Goal: Download file/media

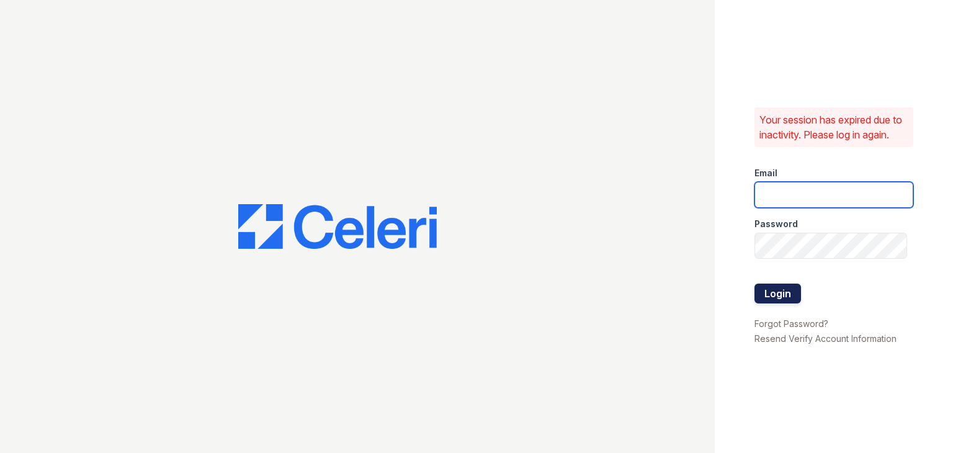
type input "[EMAIL_ADDRESS][DOMAIN_NAME]"
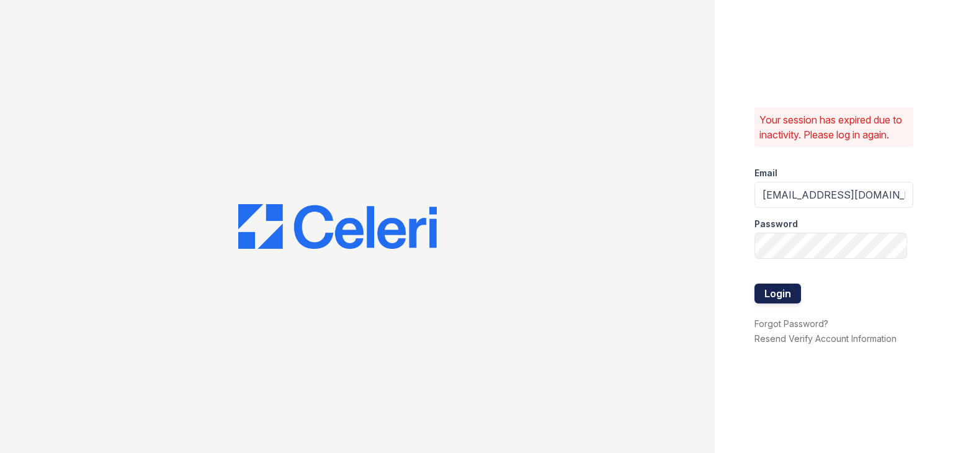
click at [767, 293] on button "Login" at bounding box center [777, 294] width 47 height 20
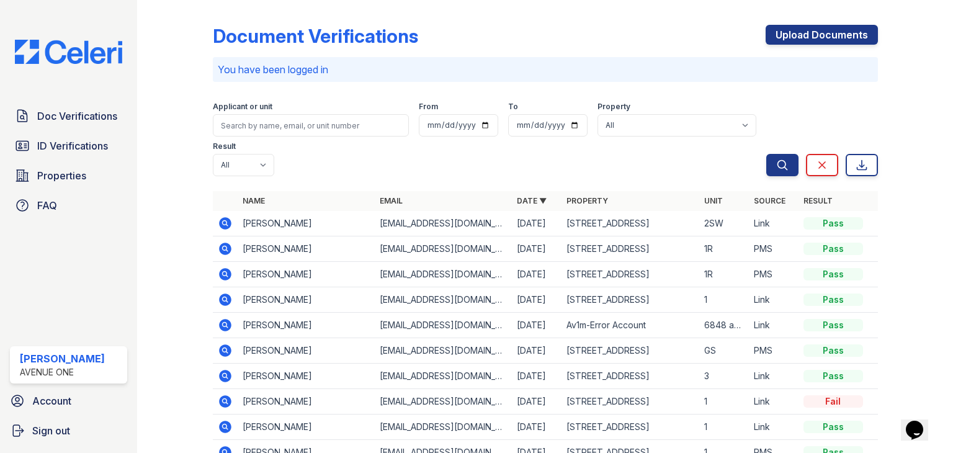
click at [218, 224] on icon at bounding box center [225, 223] width 15 height 15
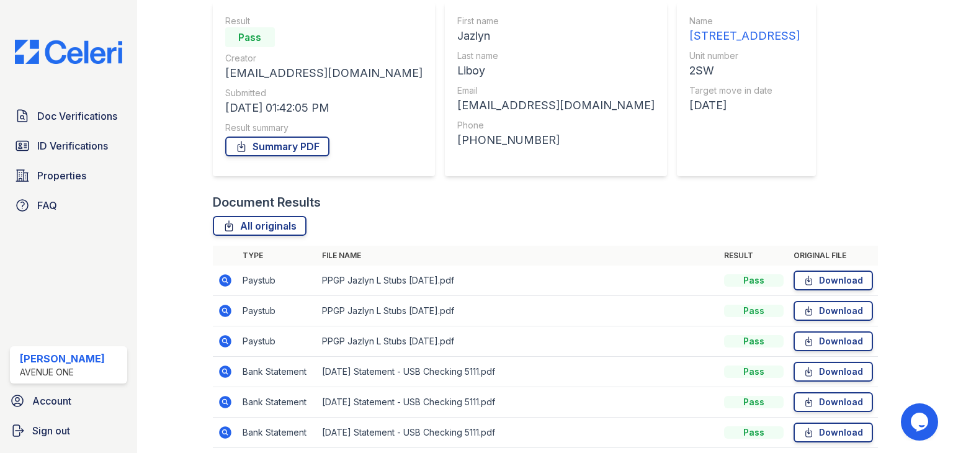
scroll to position [144, 0]
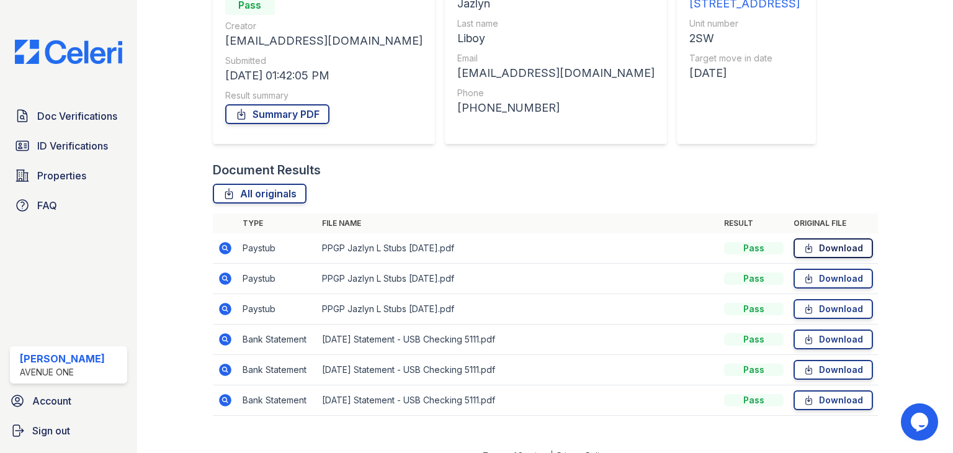
click at [819, 242] on link "Download" at bounding box center [832, 248] width 79 height 20
click at [823, 278] on link "Download" at bounding box center [832, 279] width 79 height 20
click at [818, 308] on link "Download" at bounding box center [832, 309] width 79 height 20
click at [310, 120] on link "Summary PDF" at bounding box center [277, 114] width 104 height 20
click at [273, 112] on link "Summary PDF" at bounding box center [277, 114] width 104 height 20
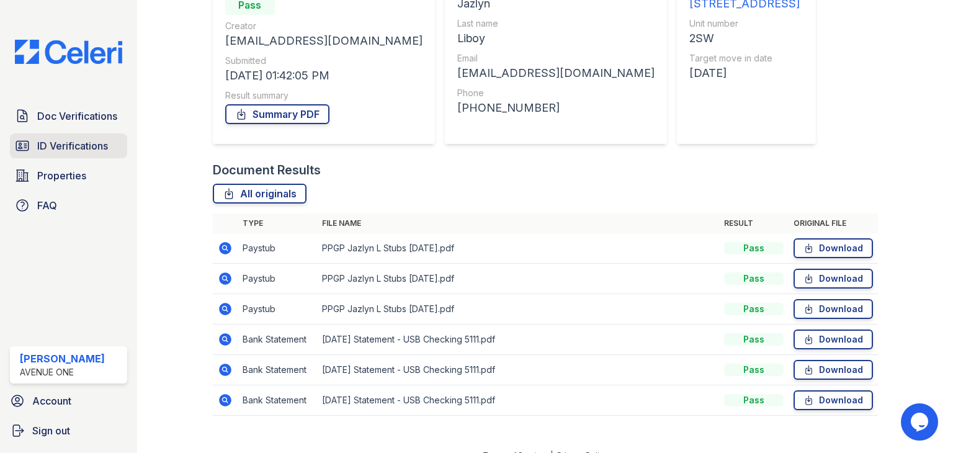
click at [82, 153] on link "ID Verifications" at bounding box center [68, 145] width 117 height 25
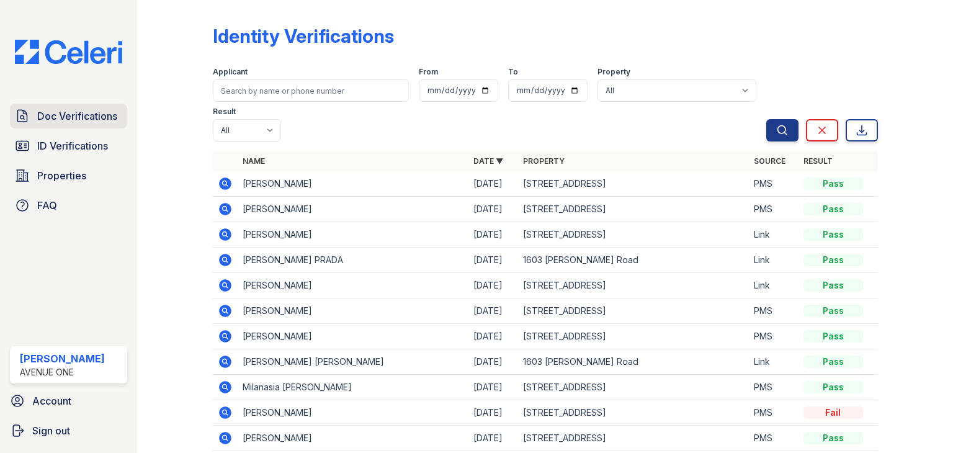
click at [78, 110] on span "Doc Verifications" at bounding box center [77, 116] width 80 height 15
